Goal: Task Accomplishment & Management: Manage account settings

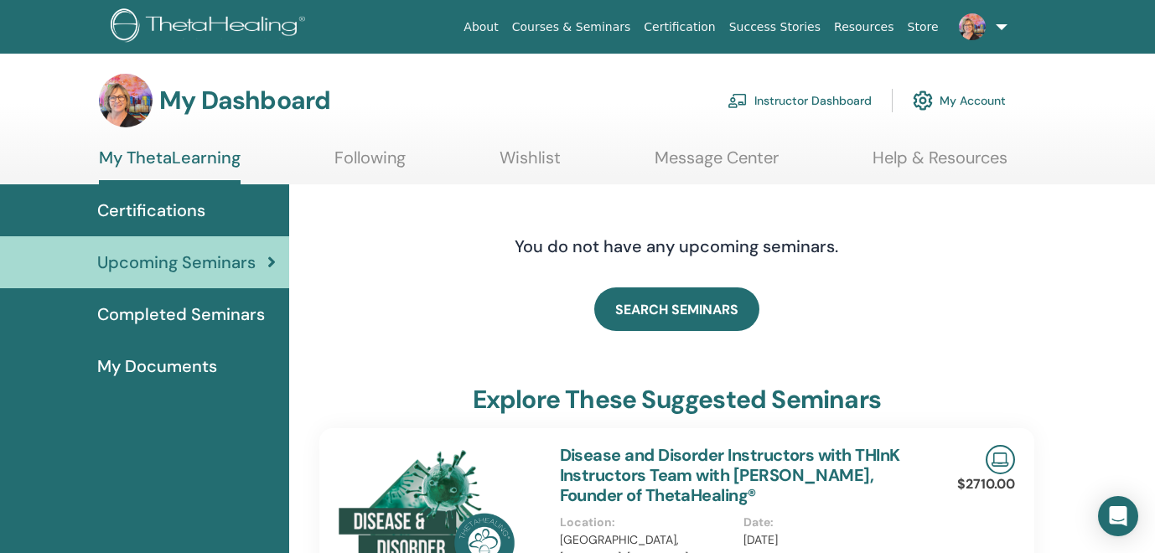
click at [817, 103] on link "Instructor Dashboard" at bounding box center [800, 100] width 144 height 37
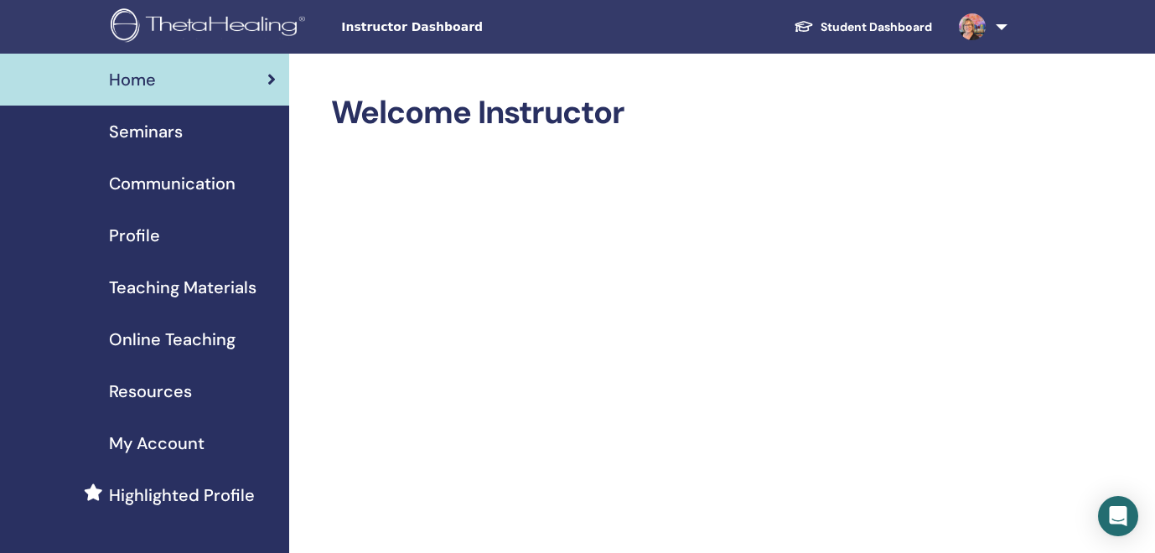
click at [143, 130] on span "Seminars" at bounding box center [146, 131] width 74 height 25
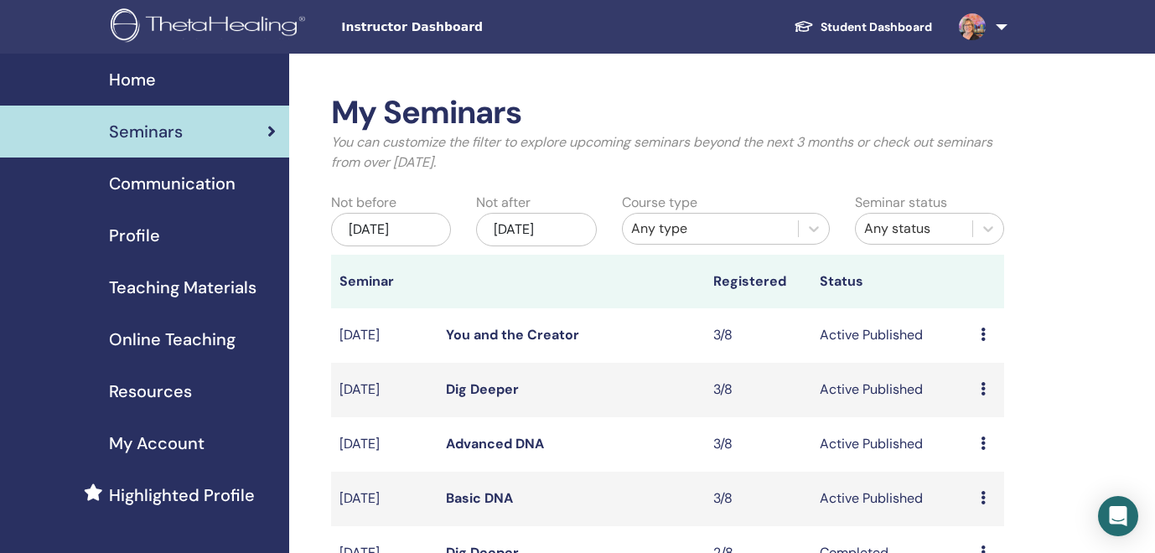
click at [978, 495] on td "Preview Edit Attendees Cancel" at bounding box center [989, 499] width 32 height 54
click at [981, 495] on icon at bounding box center [983, 497] width 5 height 13
click at [973, 531] on link "Edit" at bounding box center [962, 535] width 24 height 18
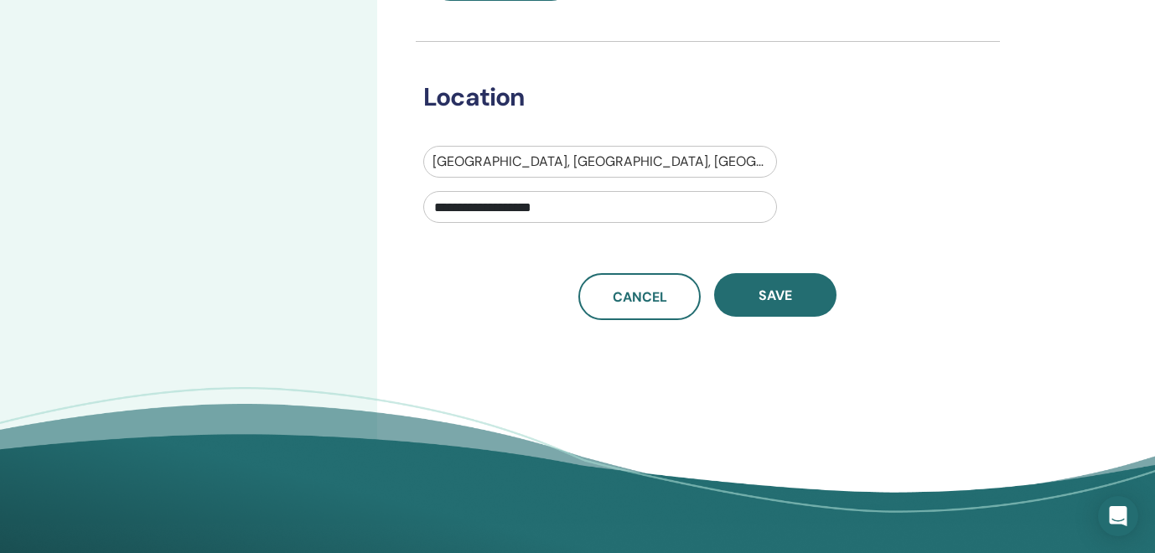
scroll to position [545, 0]
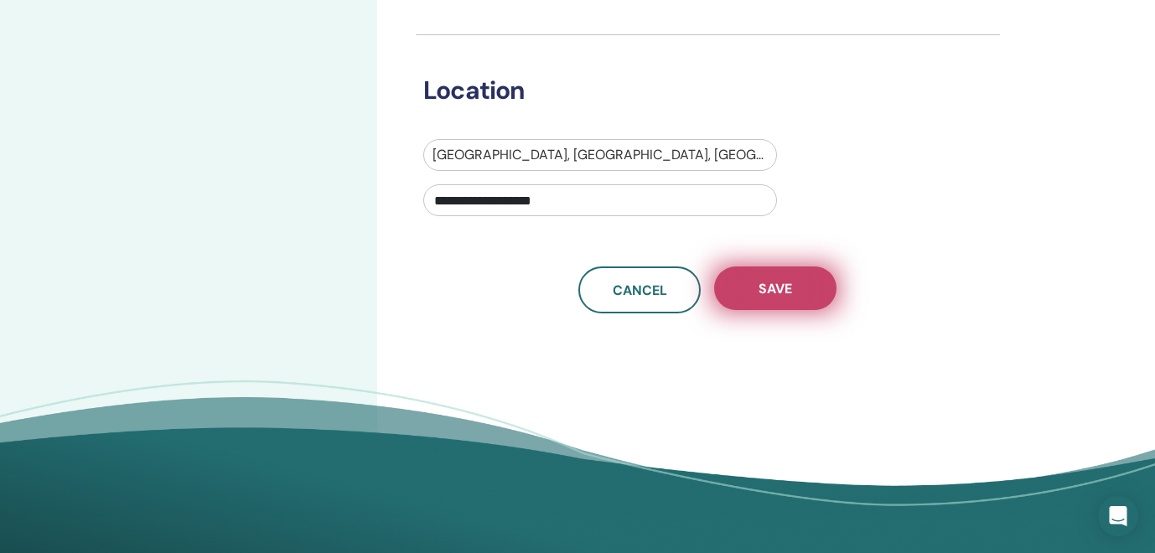
click at [773, 286] on span "Save" at bounding box center [776, 289] width 34 height 18
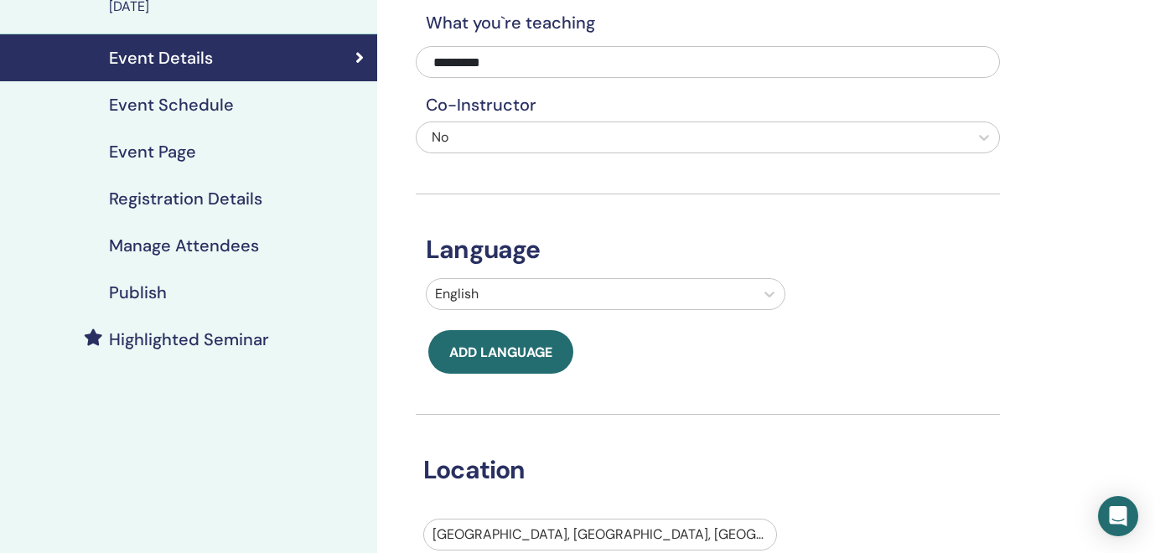
scroll to position [158, 0]
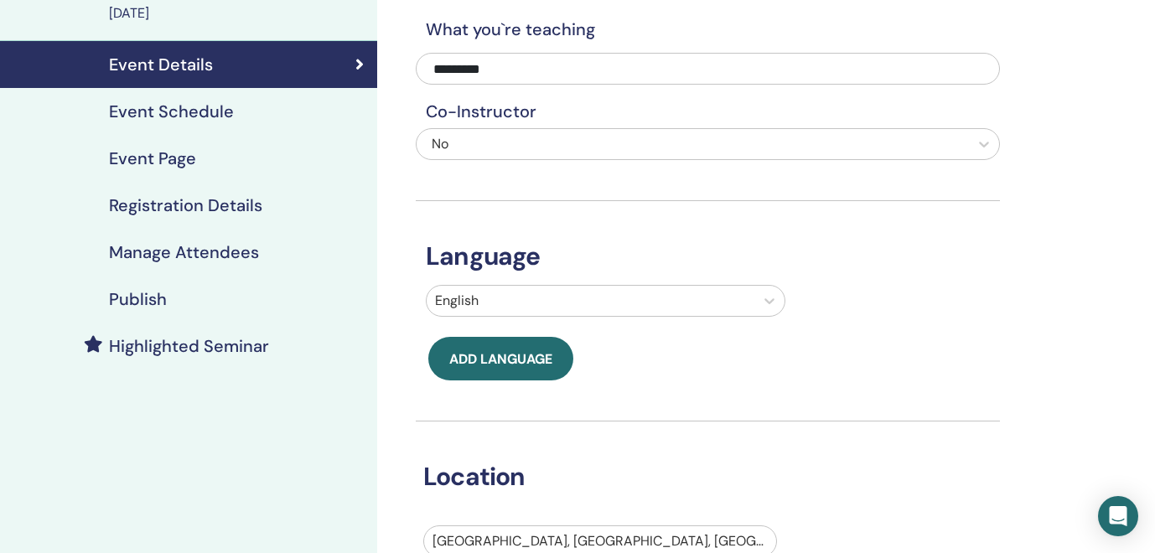
click at [170, 204] on h4 "Registration Details" at bounding box center [185, 205] width 153 height 20
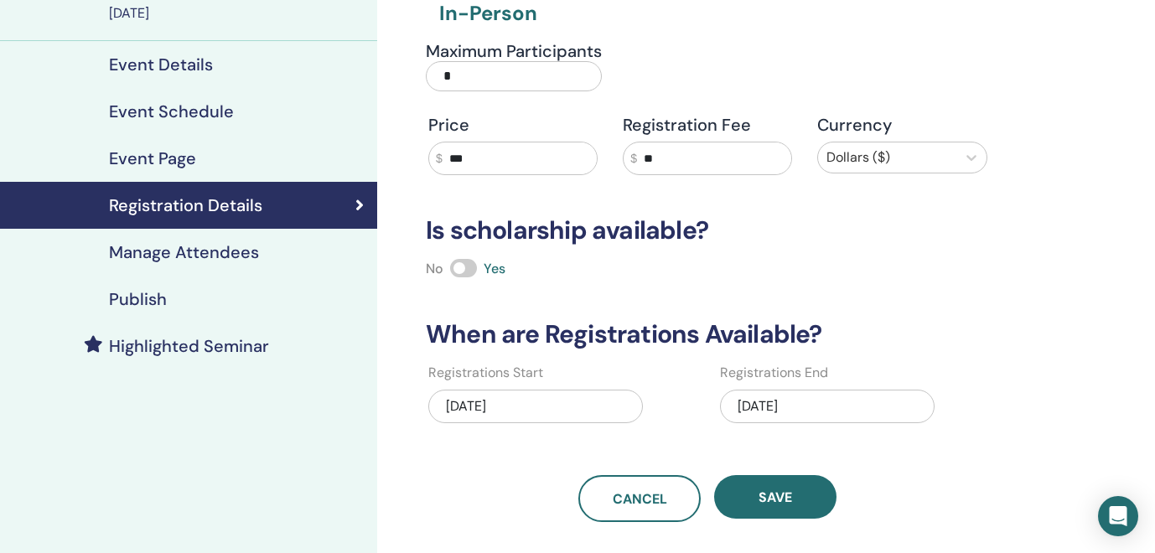
click at [491, 155] on input "***" at bounding box center [520, 159] width 154 height 32
click at [731, 162] on input "**" at bounding box center [714, 159] width 154 height 32
click at [920, 231] on h3 "Is scholarship available?" at bounding box center [708, 230] width 584 height 30
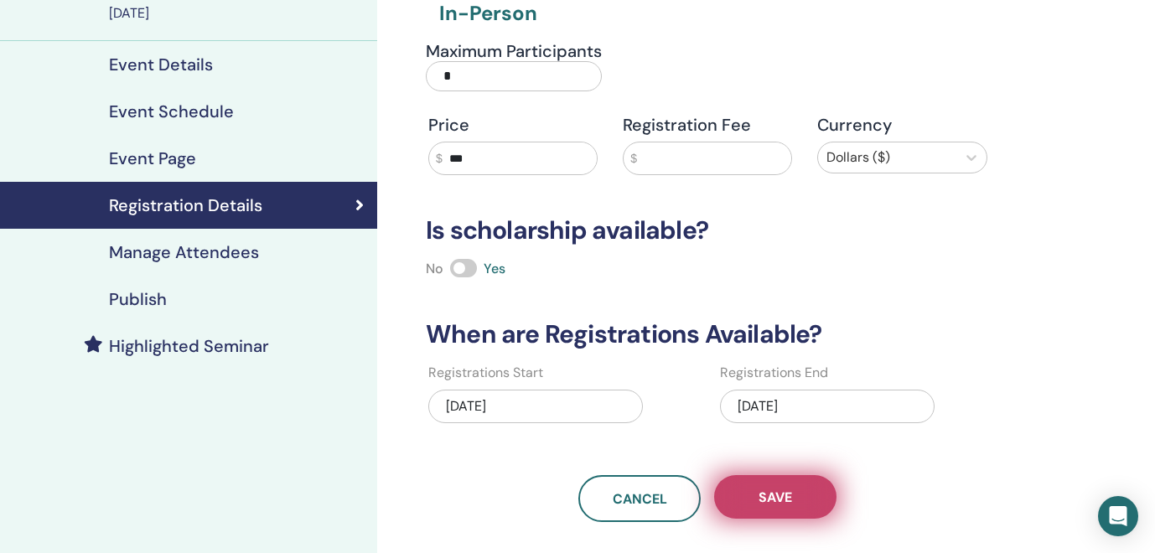
click at [797, 491] on button "Save" at bounding box center [775, 497] width 122 height 44
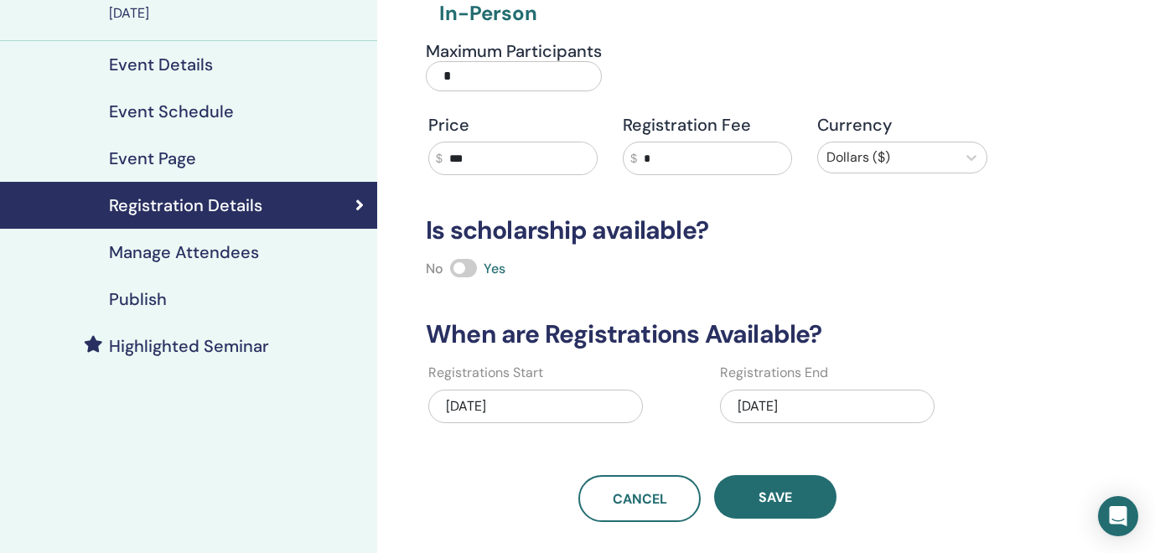
click at [201, 267] on link "Manage Attendees" at bounding box center [188, 252] width 377 height 47
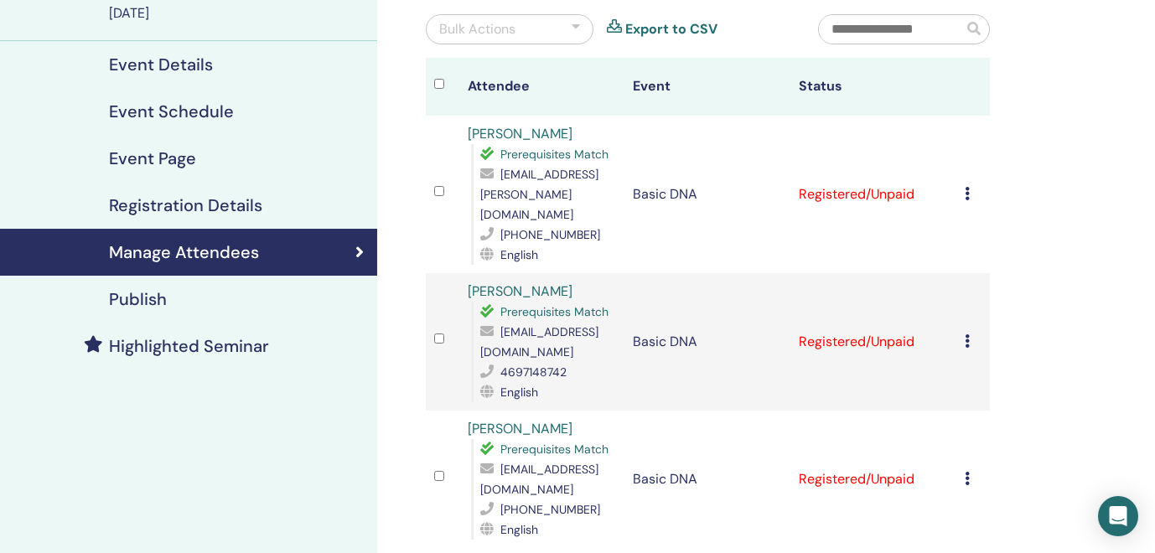
click at [1040, 220] on div "Manage Attendees Bulk Actions Export to CSV Attendee Event Status [PERSON_NAME]…" at bounding box center [762, 372] width 770 height 954
